Goal: Information Seeking & Learning: Learn about a topic

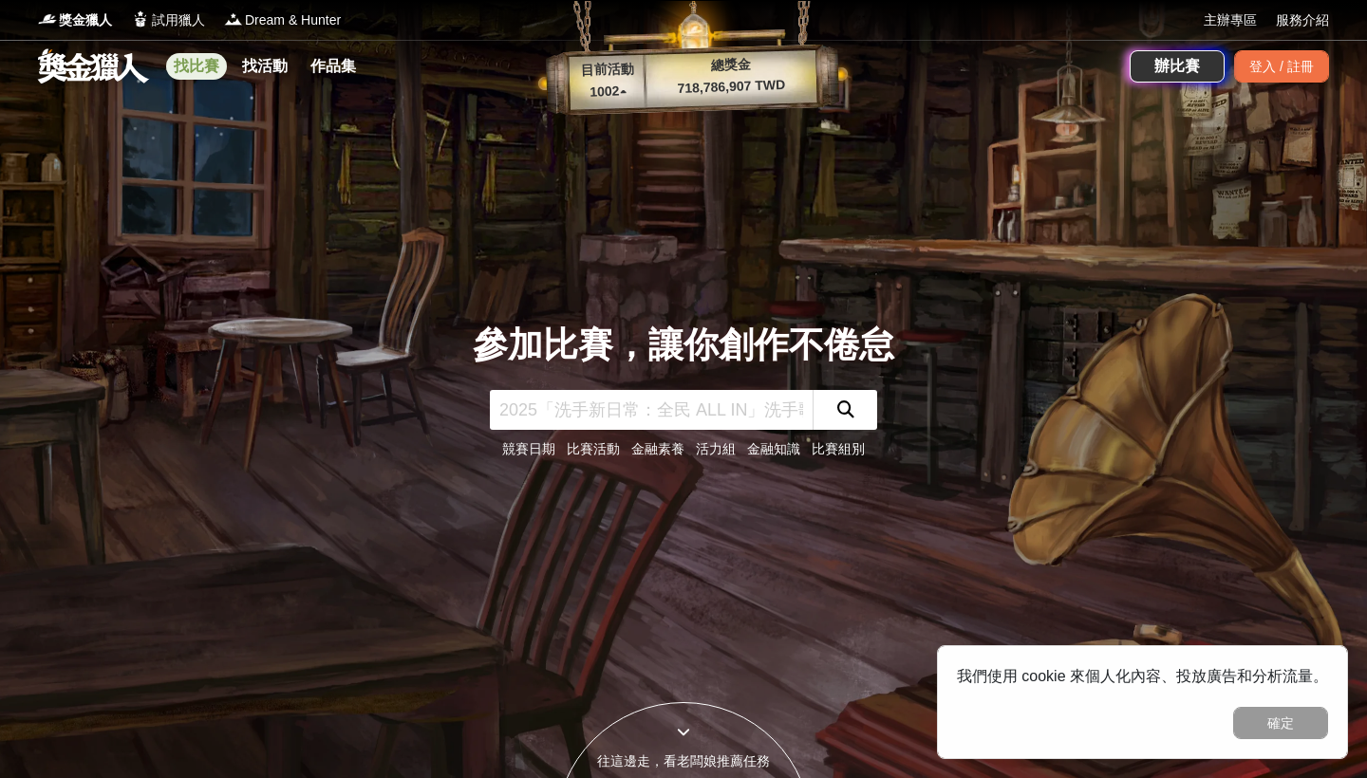
click at [208, 75] on link "找比賽" at bounding box center [196, 66] width 61 height 27
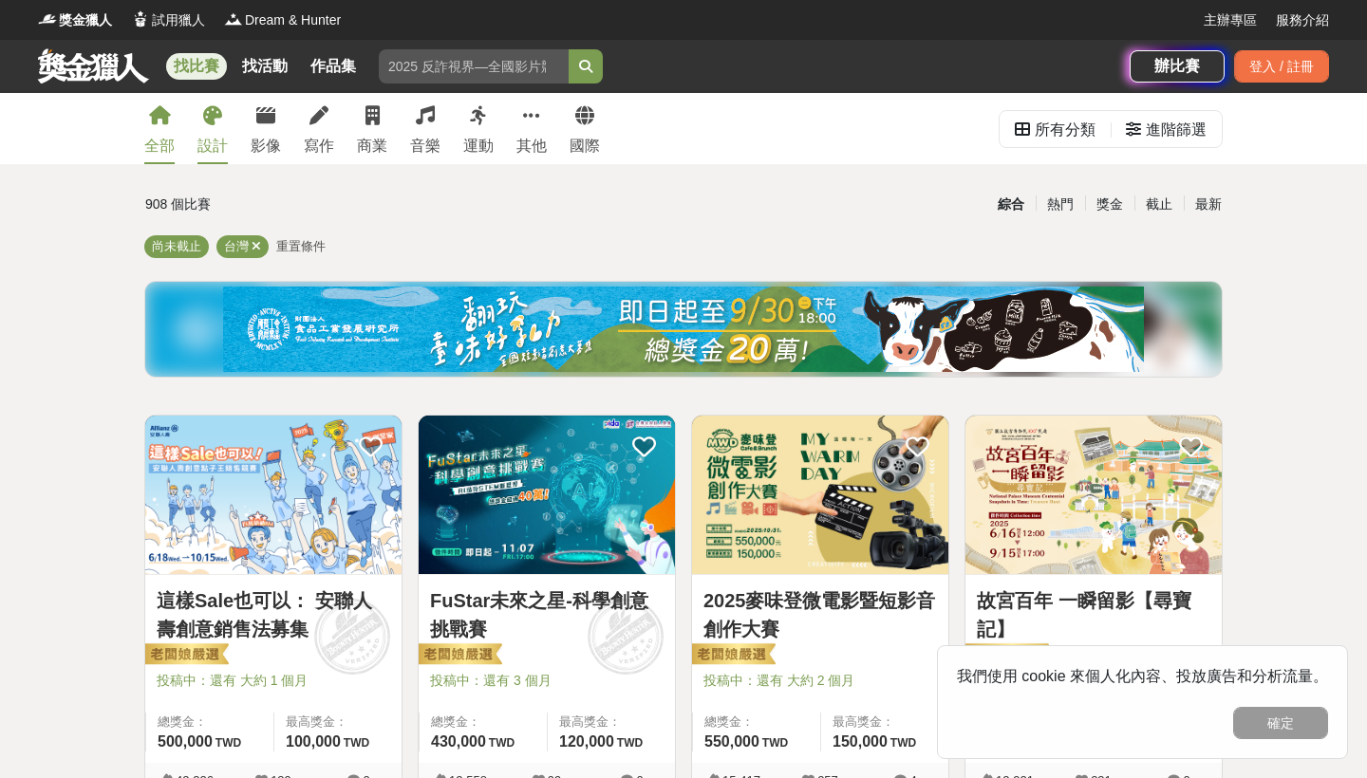
click at [216, 137] on div "設計" at bounding box center [212, 146] width 30 height 23
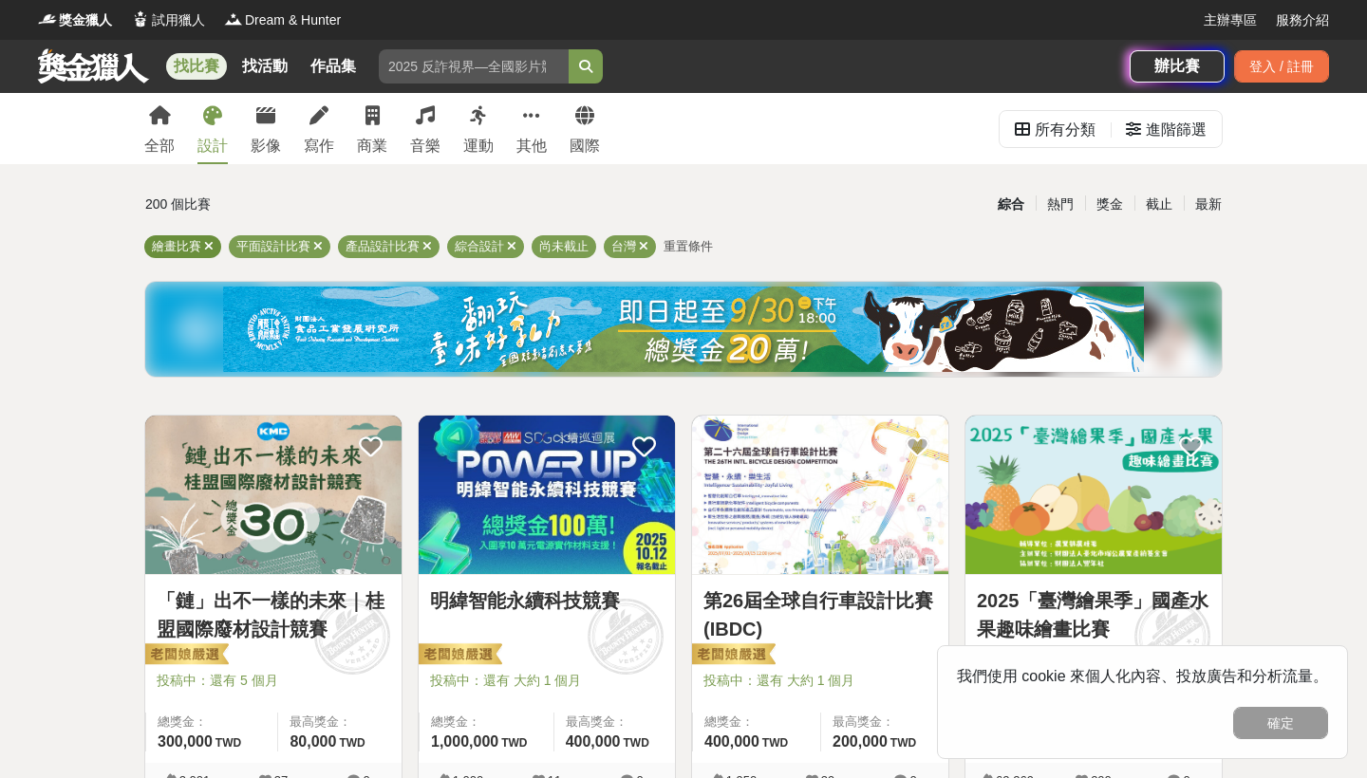
click at [214, 246] on div "繪畫比賽" at bounding box center [182, 246] width 77 height 23
click at [317, 241] on icon at bounding box center [317, 246] width 9 height 12
click at [210, 249] on icon at bounding box center [208, 246] width 9 height 12
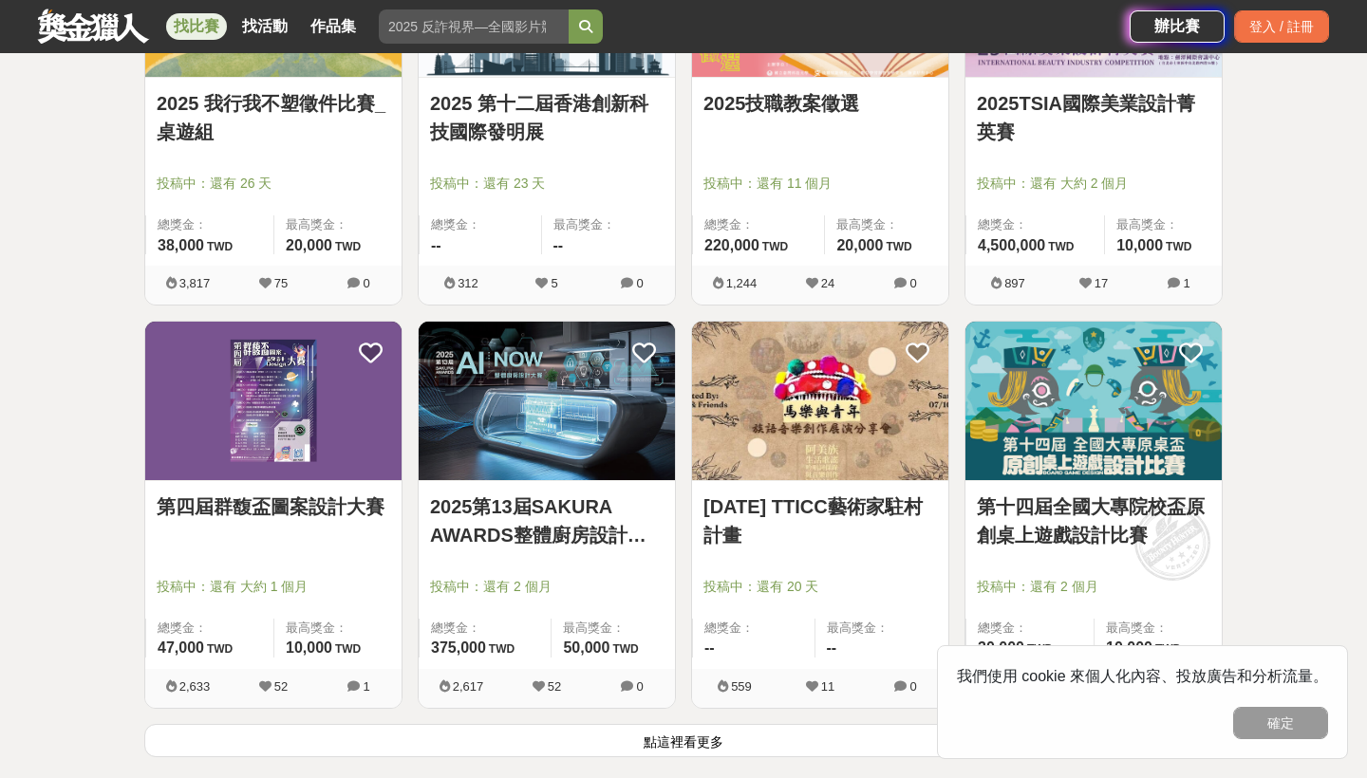
scroll to position [2332, 0]
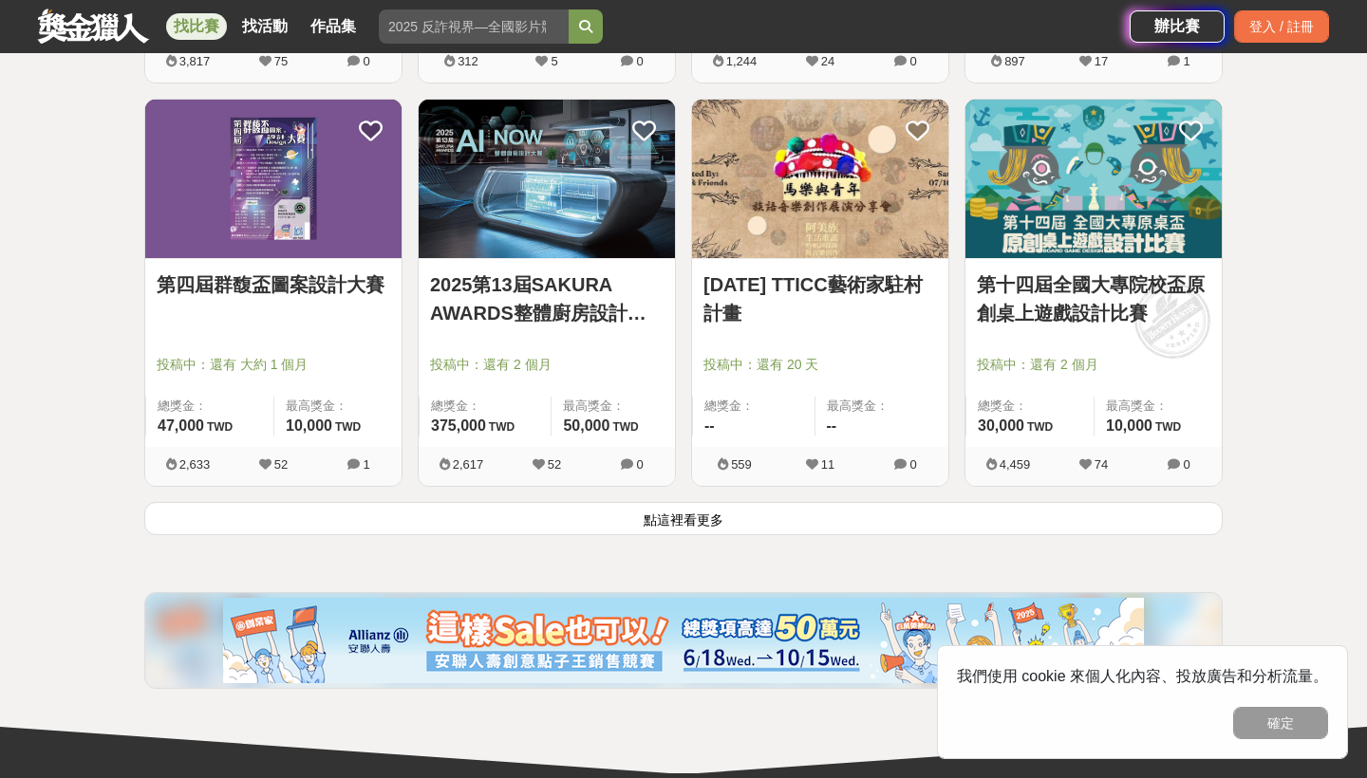
click at [726, 517] on button "點這裡看更多" at bounding box center [683, 518] width 1078 height 33
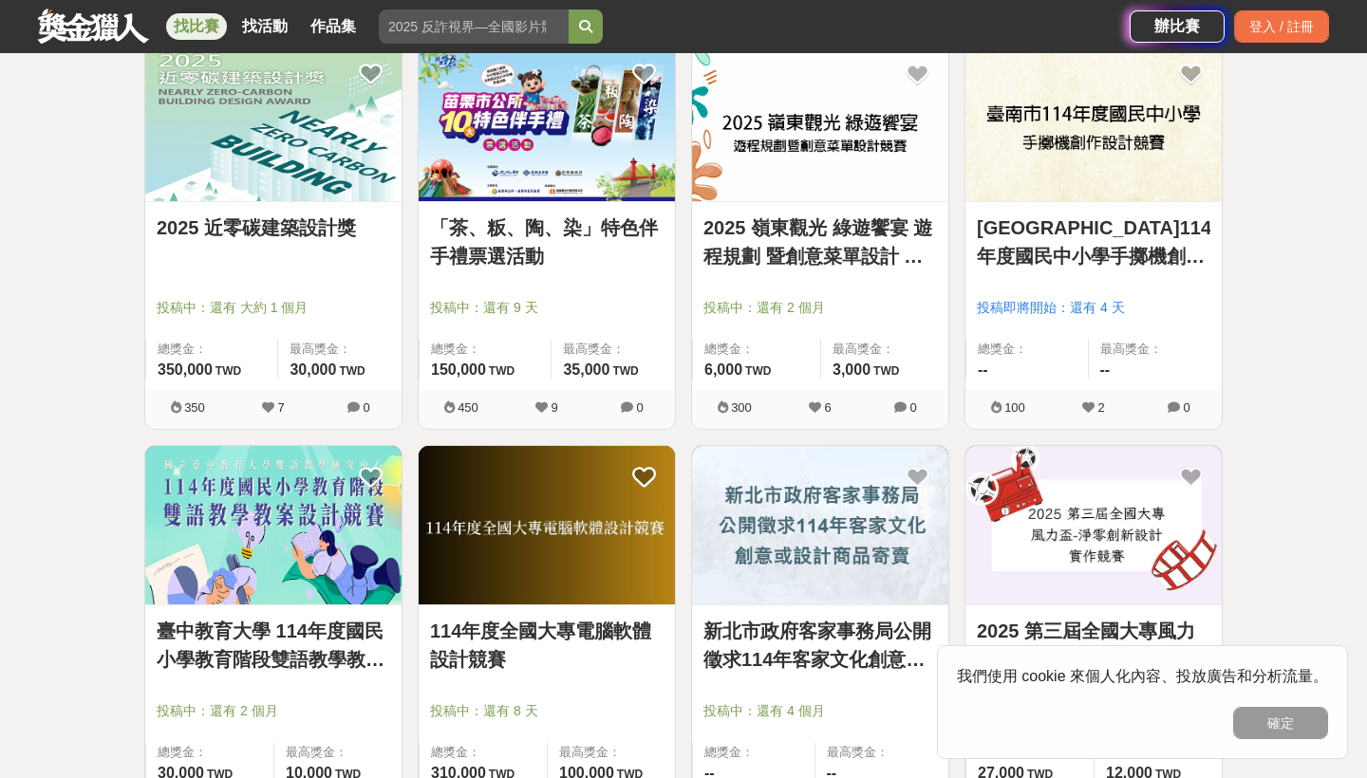
scroll to position [4715, 0]
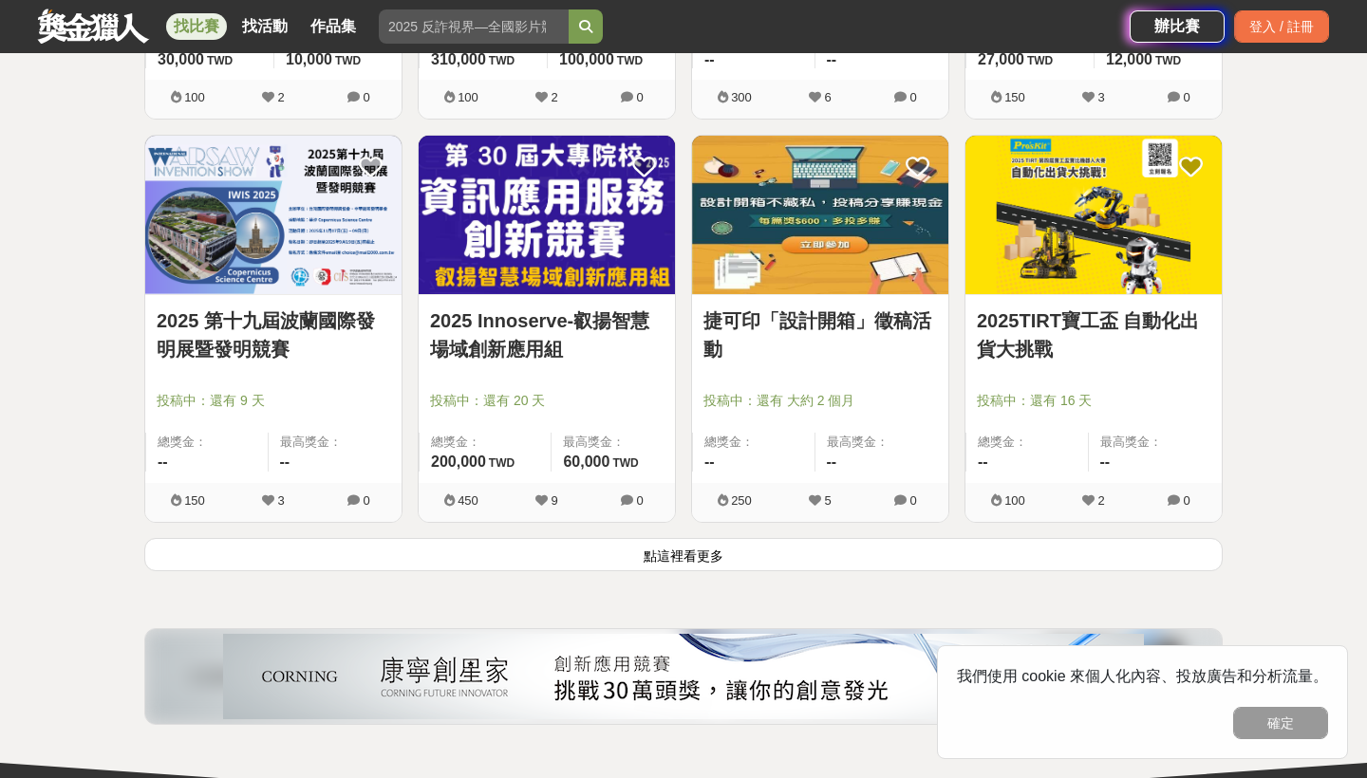
click at [737, 568] on button "點這裡看更多" at bounding box center [683, 554] width 1078 height 33
